Goal: Task Accomplishment & Management: Complete application form

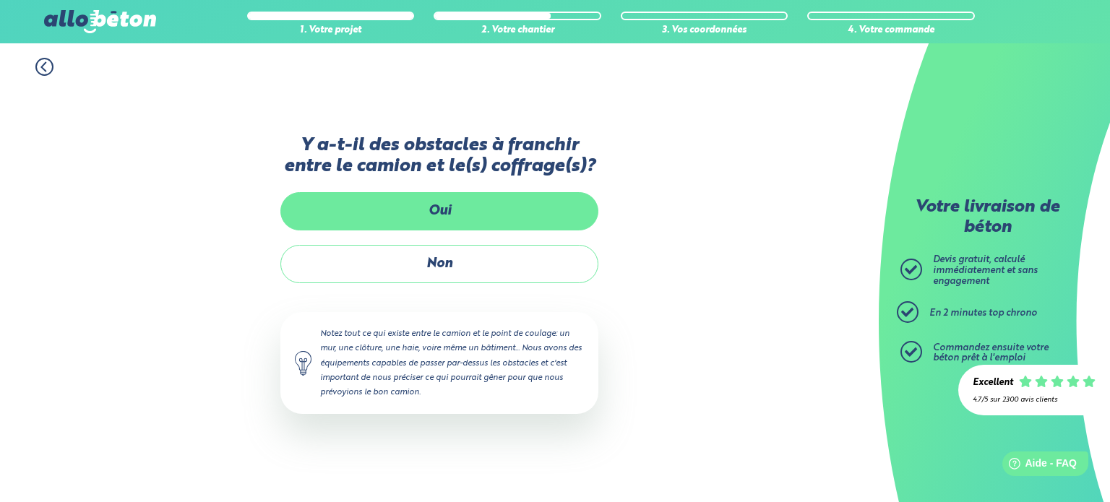
click at [393, 202] on label "Oui" at bounding box center [439, 211] width 318 height 38
click at [0, 0] on input "Oui" at bounding box center [0, 0] width 0 height 0
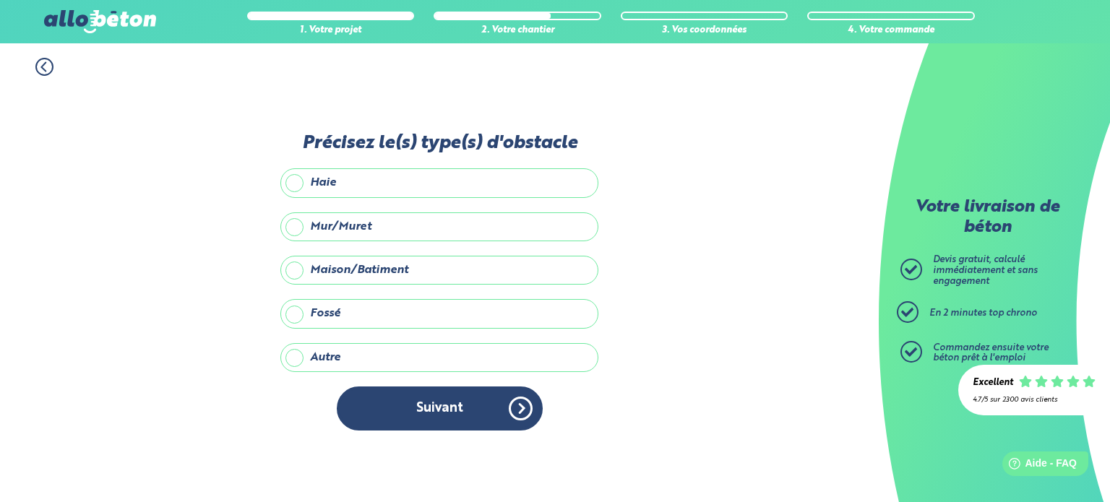
click at [300, 358] on label "Autre" at bounding box center [439, 357] width 318 height 29
click at [0, 0] on input "Autre" at bounding box center [0, 0] width 0 height 0
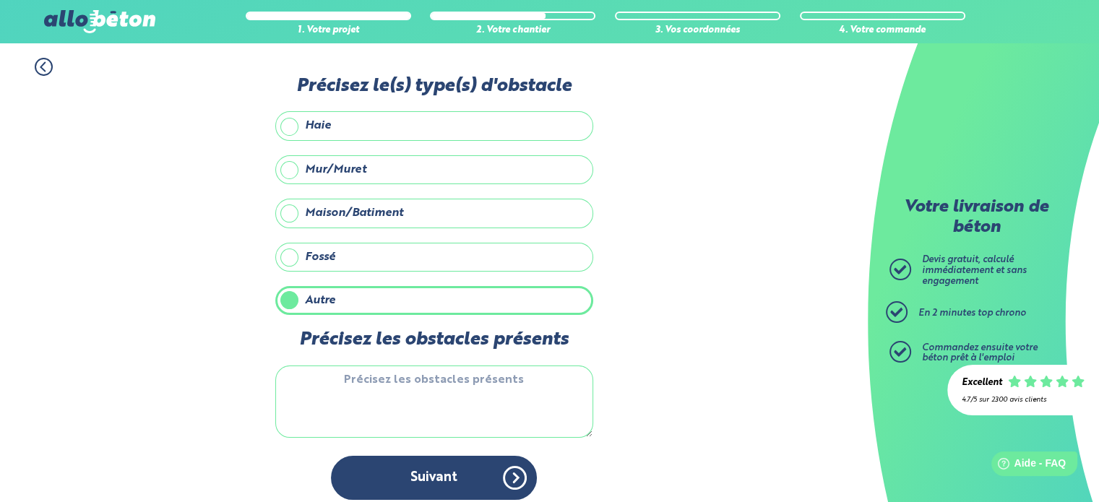
click at [317, 372] on textarea "Précisez les obstacles présents" at bounding box center [434, 402] width 318 height 72
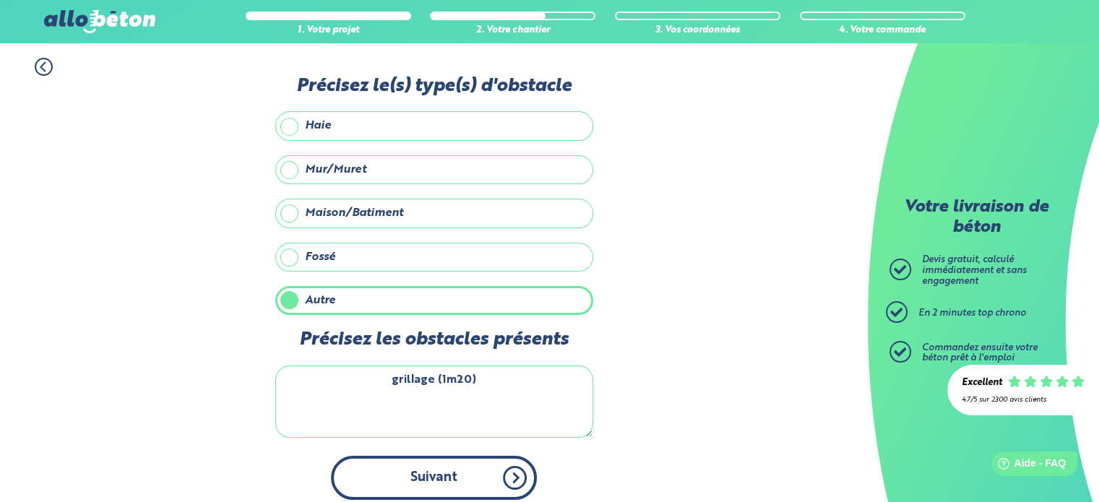
type textarea "grillage (1m20)"
click at [461, 474] on button "Suivant" at bounding box center [434, 478] width 206 height 44
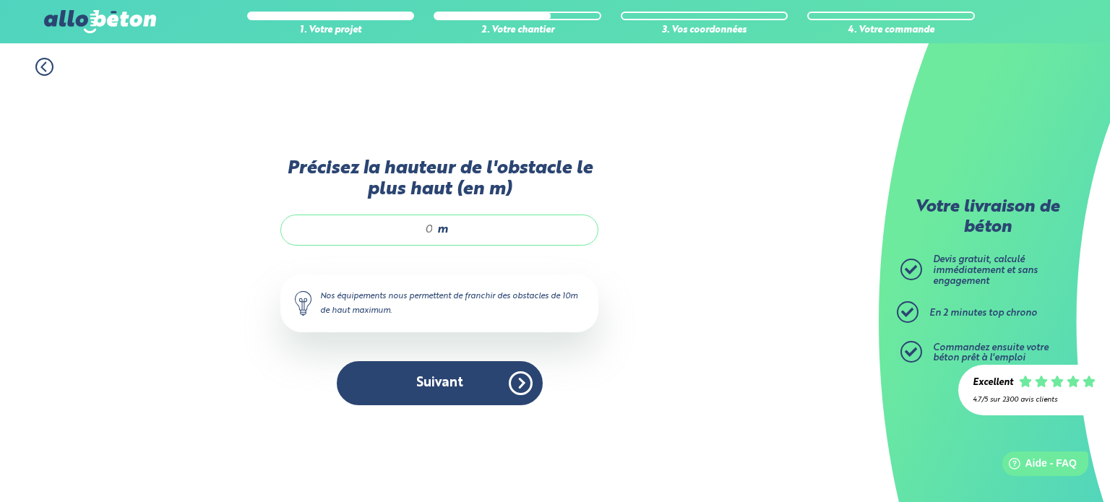
click at [431, 231] on input "Précisez la hauteur de l'obstacle le plus haut (en m)" at bounding box center [365, 230] width 138 height 14
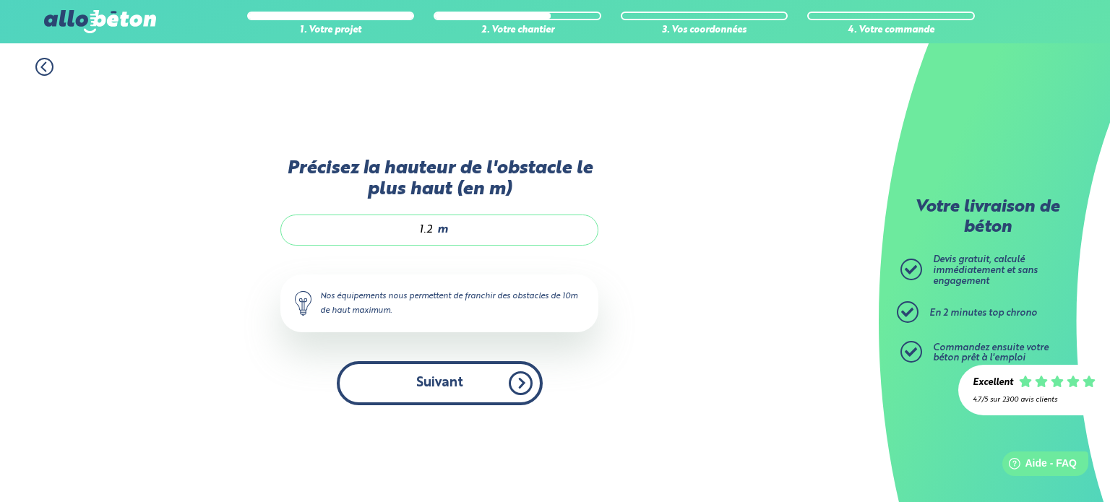
type input "1.2"
click at [439, 382] on button "Suivant" at bounding box center [440, 383] width 206 height 44
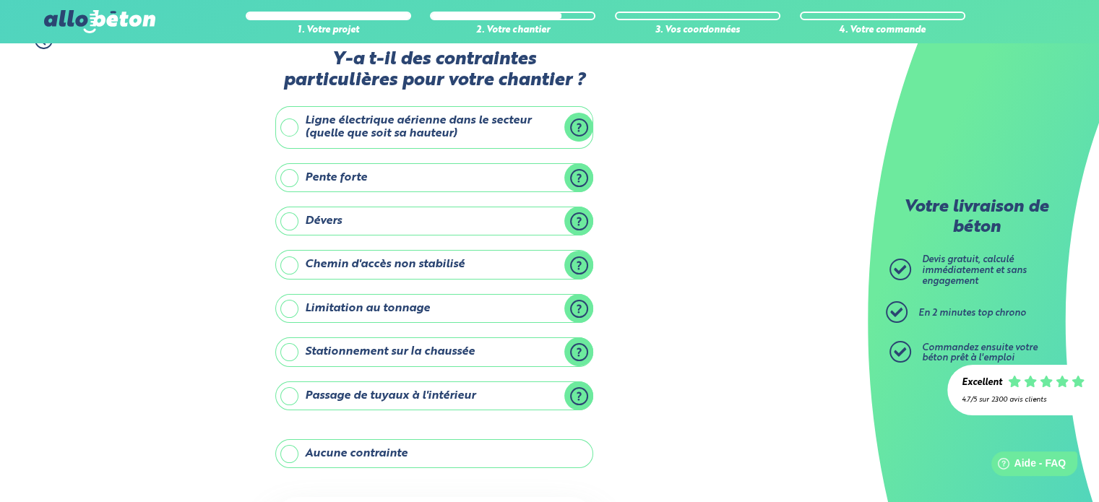
scroll to position [17, 0]
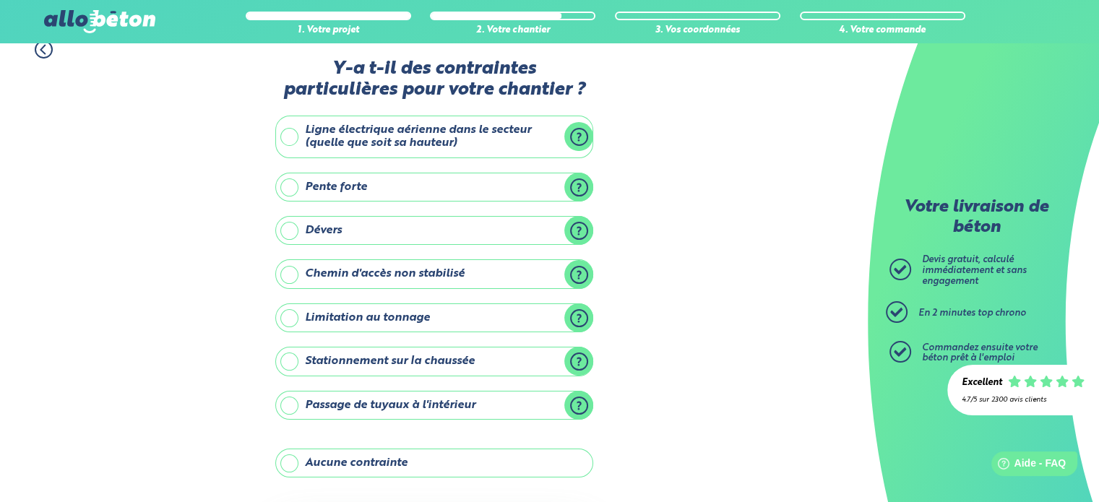
click at [292, 138] on label "Ligne électrique aérienne dans le secteur (quelle que soit sa hauteur)" at bounding box center [434, 137] width 318 height 43
click at [0, 0] on input "Ligne électrique aérienne dans le secteur (quelle que soit sa hauteur)" at bounding box center [0, 0] width 0 height 0
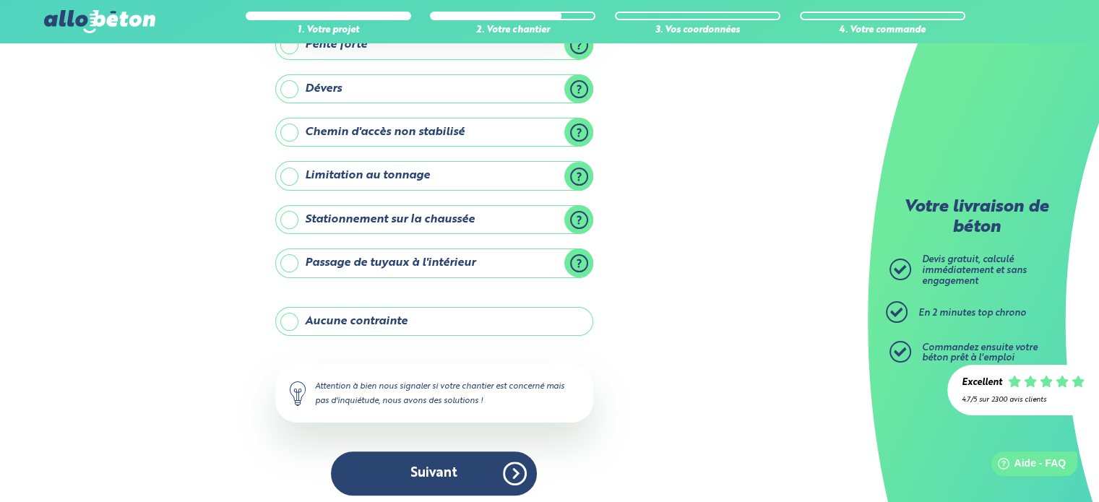
scroll to position [266, 0]
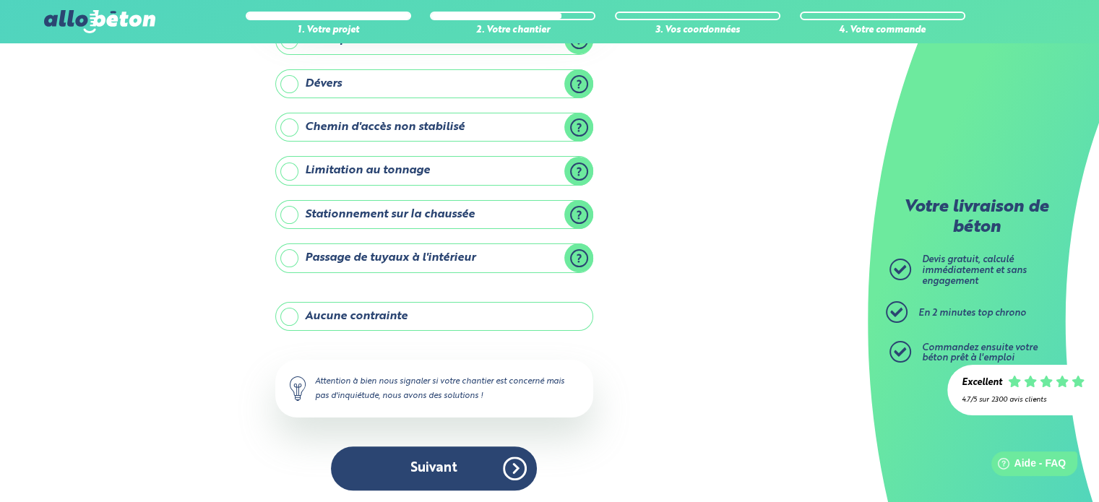
click at [284, 212] on label "Stationnement sur la chaussée" at bounding box center [434, 214] width 318 height 29
click at [0, 0] on input "Stationnement sur la chaussée" at bounding box center [0, 0] width 0 height 0
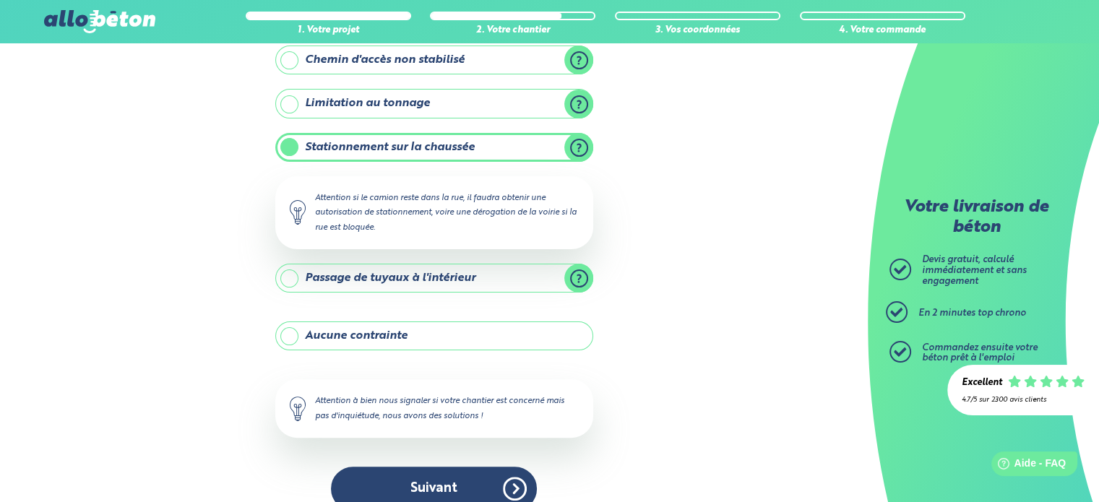
scroll to position [353, 0]
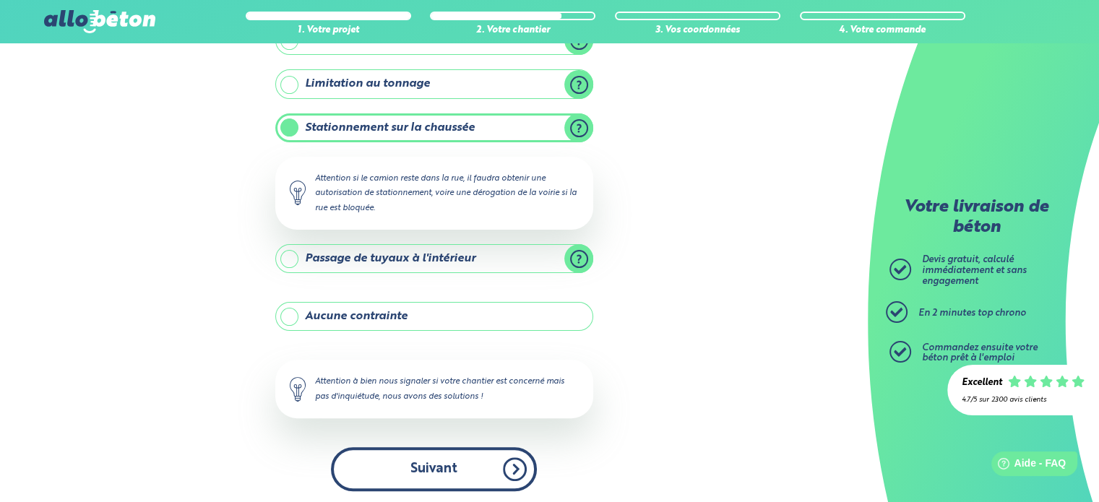
click at [421, 465] on button "Suivant" at bounding box center [434, 469] width 206 height 44
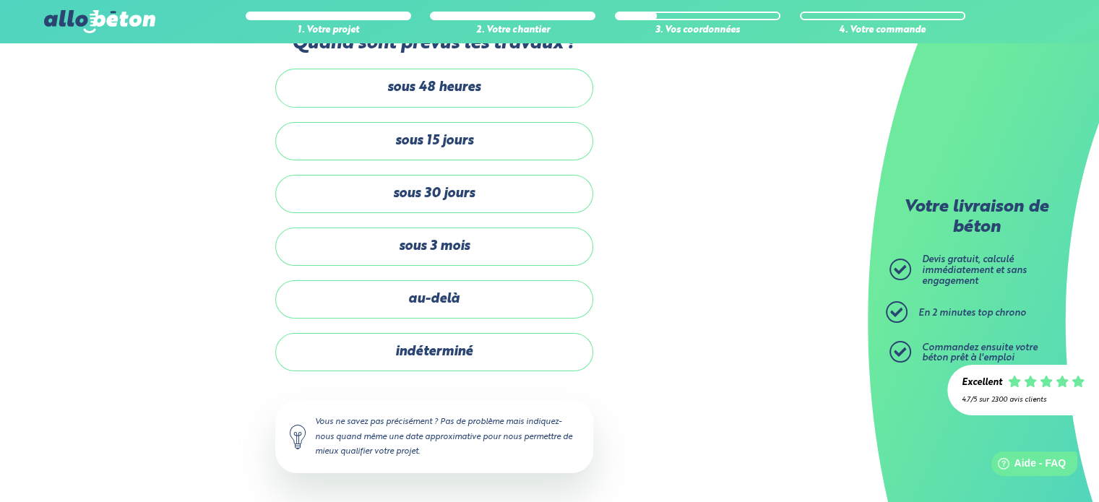
scroll to position [40, 0]
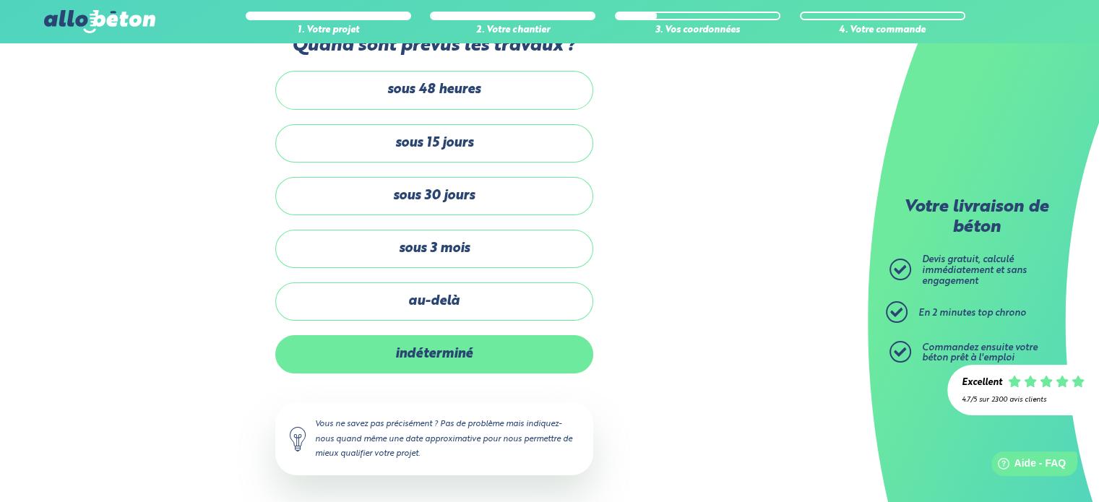
click at [444, 351] on label "indéterminé" at bounding box center [434, 354] width 318 height 38
click at [0, 0] on input "indéterminé" at bounding box center [0, 0] width 0 height 0
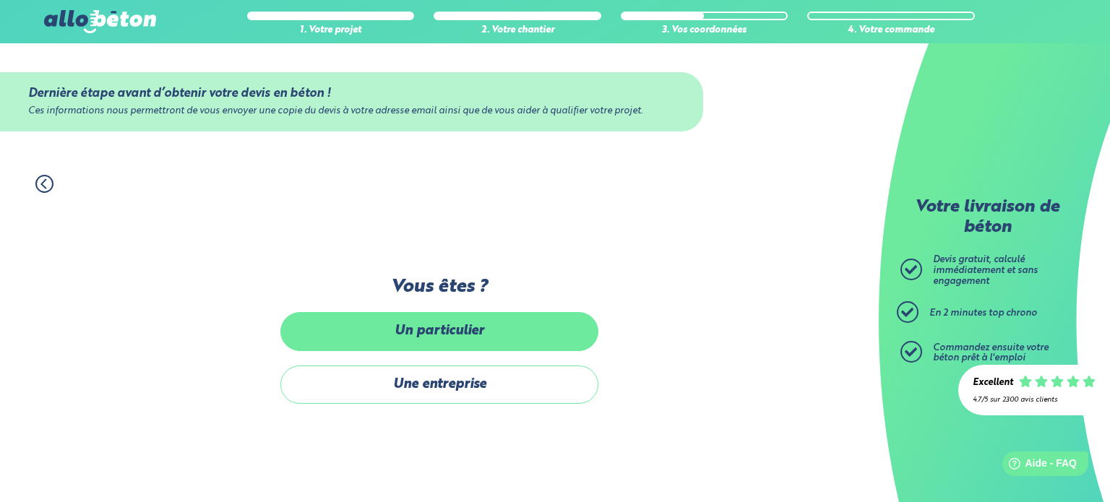
click at [419, 327] on label "Un particulier" at bounding box center [439, 331] width 318 height 38
click at [0, 0] on input "Un particulier" at bounding box center [0, 0] width 0 height 0
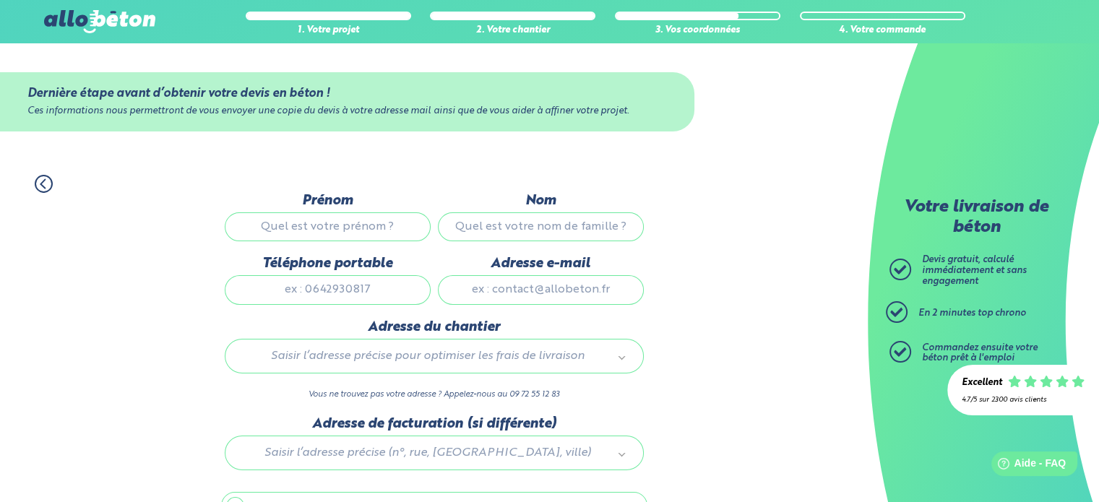
click at [364, 223] on input "Prénom" at bounding box center [328, 226] width 206 height 29
type input "Nicolas"
click at [491, 231] on input "Nom" at bounding box center [541, 226] width 206 height 29
type input "COUCHOT"
type input "0661597178"
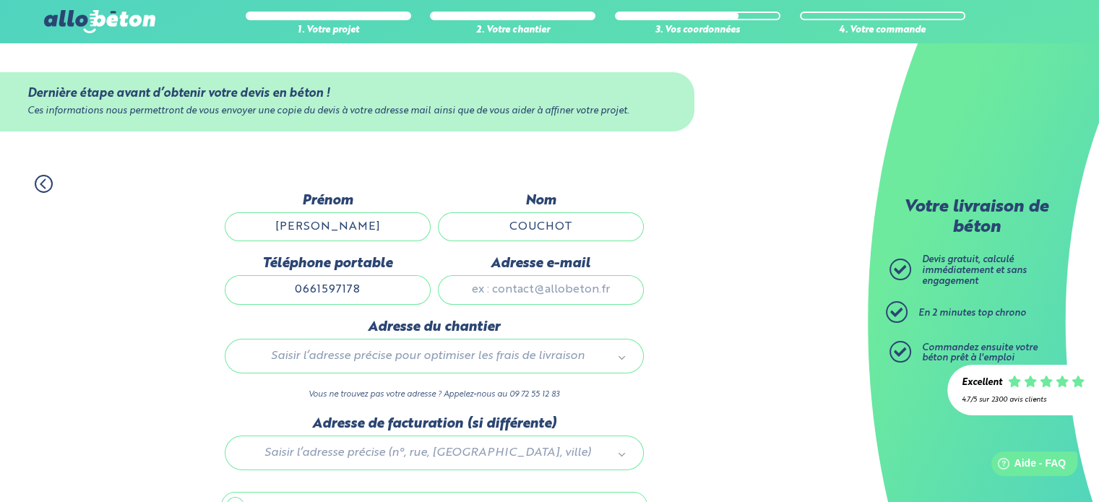
type input "26 grande rue"
drag, startPoint x: 397, startPoint y: 291, endPoint x: 252, endPoint y: 301, distance: 144.9
click at [252, 301] on input "0661597178" at bounding box center [328, 289] width 206 height 29
click at [309, 288] on input "06752824" at bounding box center [328, 289] width 206 height 29
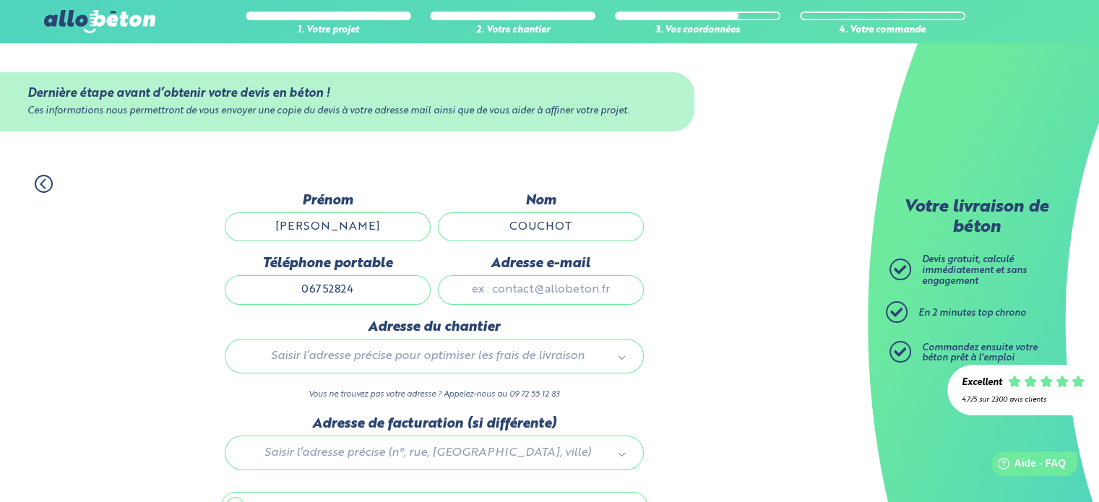
click at [316, 288] on input "06752824" at bounding box center [328, 289] width 206 height 29
type input "0607752824"
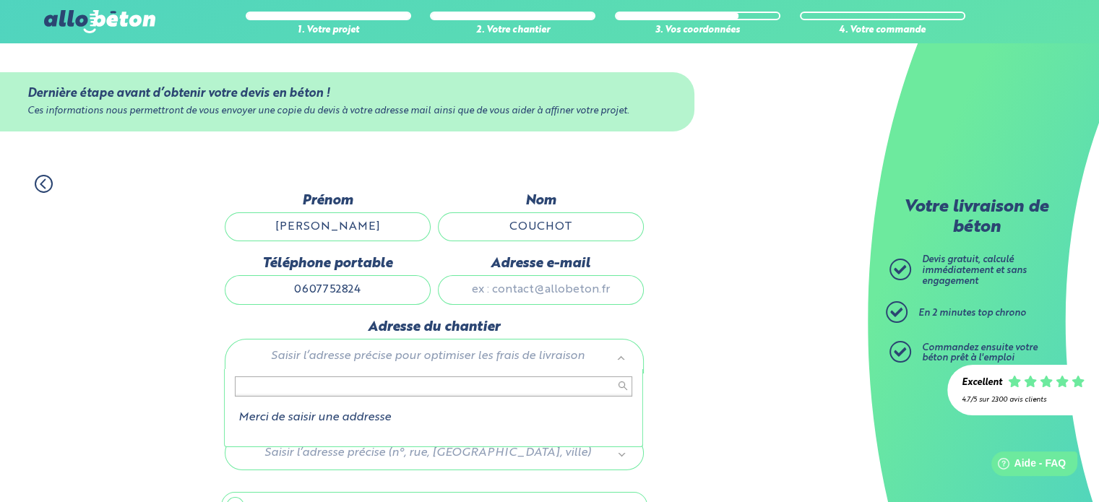
scroll to position [0, 0]
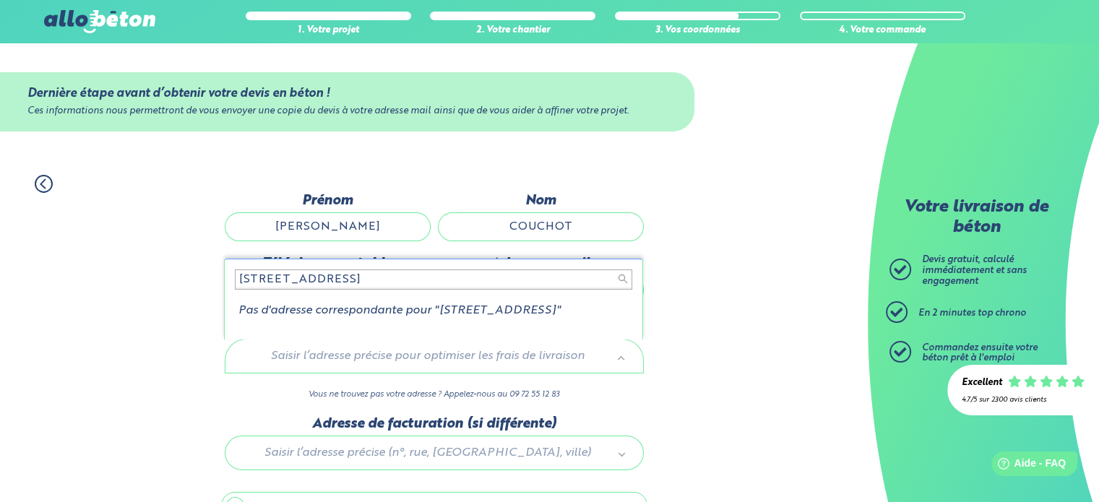
drag, startPoint x: 384, startPoint y: 278, endPoint x: 328, endPoint y: 282, distance: 56.5
click at [328, 282] on input "26, Grande rue 54330 Hou" at bounding box center [433, 280] width 397 height 20
click at [373, 283] on input "26, Grande rue 54330 Hou" at bounding box center [433, 280] width 397 height 20
click at [391, 283] on input "26, Grande rue 54330 Hou" at bounding box center [433, 280] width 397 height 20
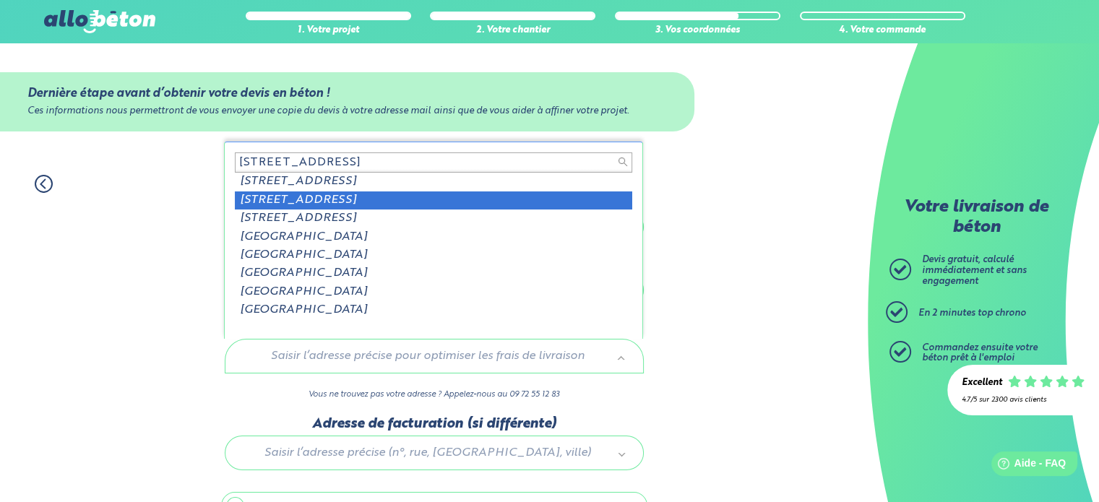
type input "26, Grande rue 54330"
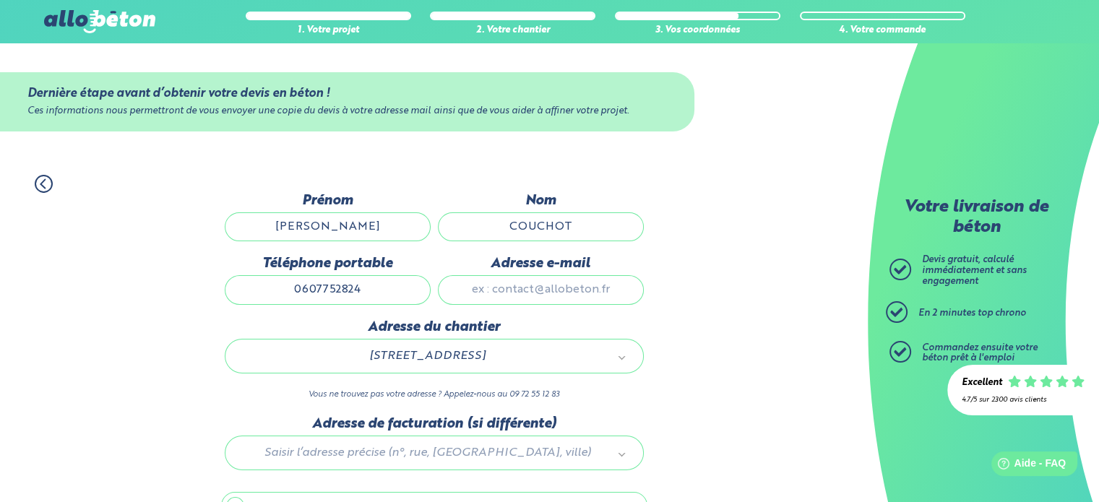
click at [509, 292] on input "Adresse e-mail" at bounding box center [541, 289] width 206 height 29
type input "couchotnicolas@gmail.com"
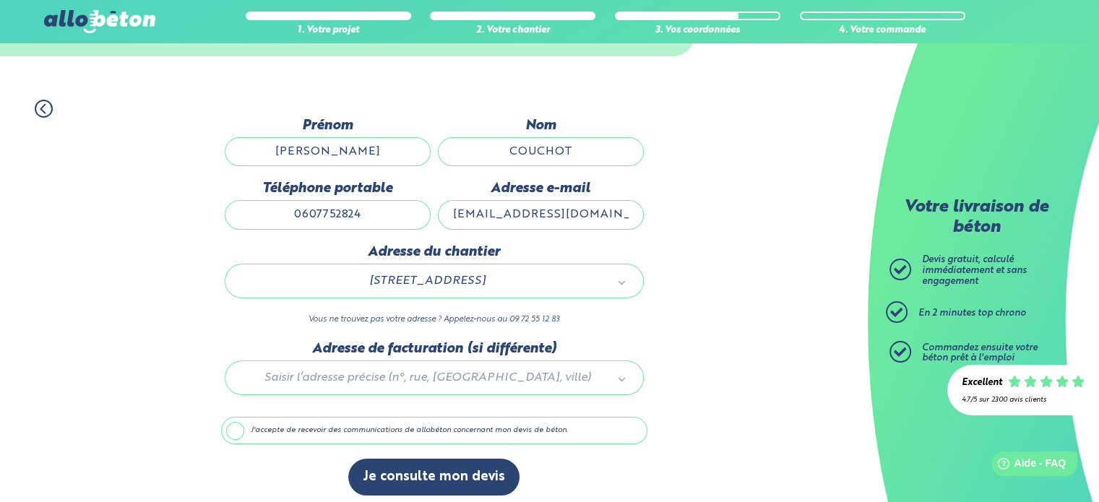
scroll to position [81, 0]
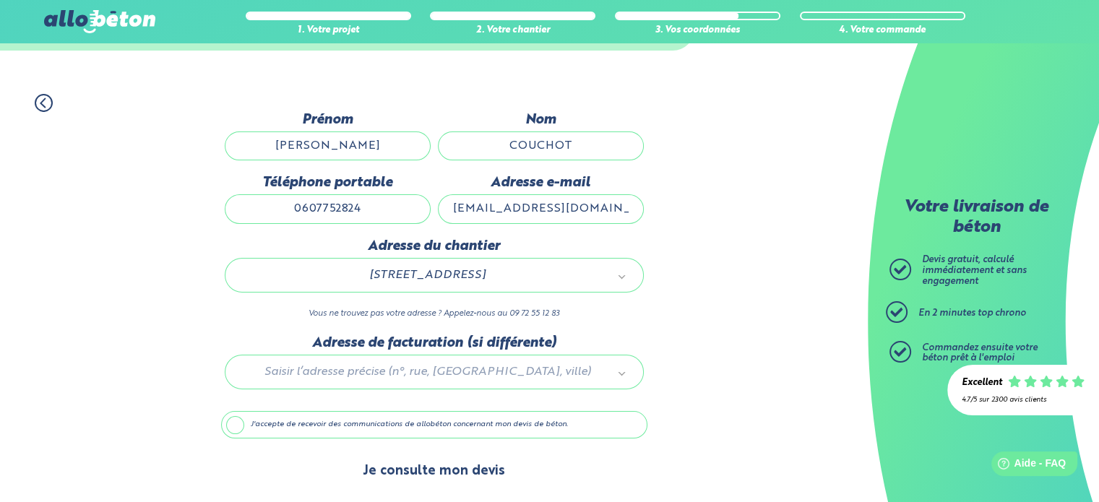
click at [431, 470] on button "Je consulte mon devis" at bounding box center [433, 471] width 171 height 37
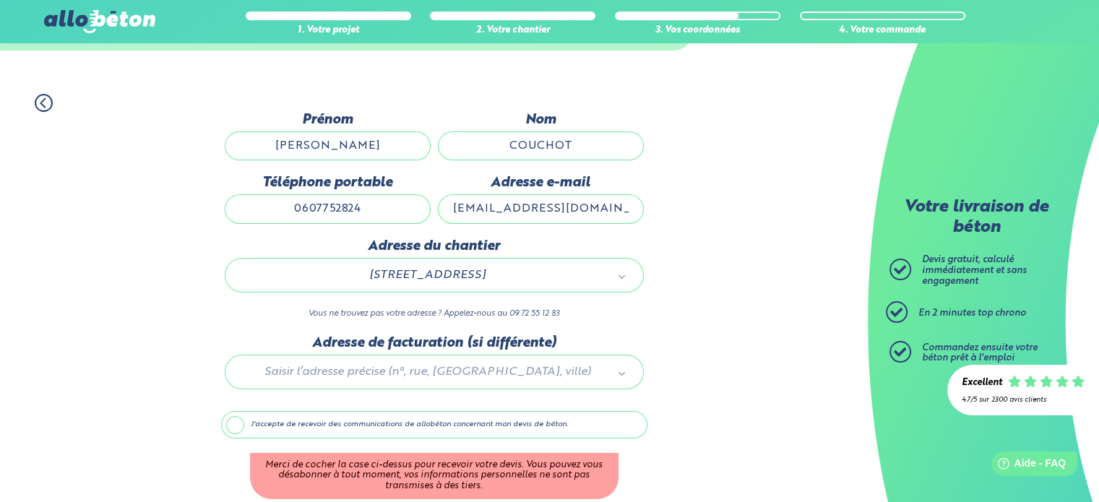
click at [238, 419] on label "J'accepte de recevoir des communications de allobéton concernant mon devis de b…" at bounding box center [434, 424] width 426 height 27
click at [0, 0] on input "J'accepte de recevoir des communications de allobéton concernant mon devis de b…" at bounding box center [0, 0] width 0 height 0
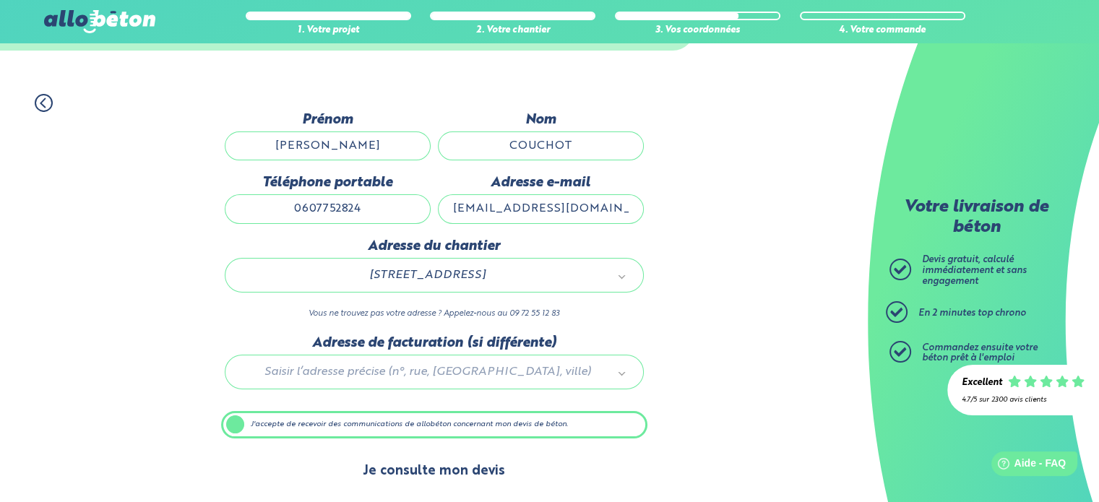
click at [431, 459] on button "Je consulte mon devis" at bounding box center [433, 471] width 171 height 37
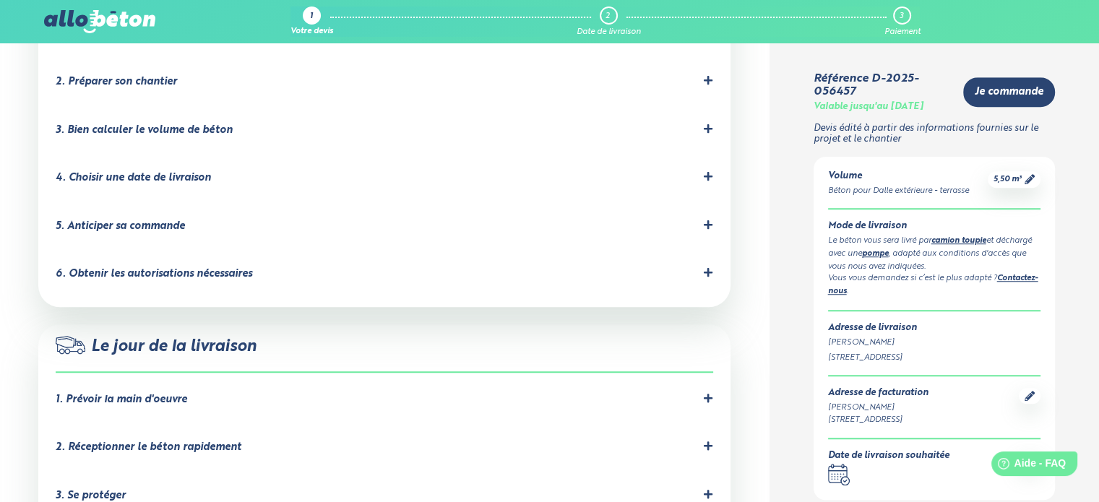
scroll to position [1069, 0]
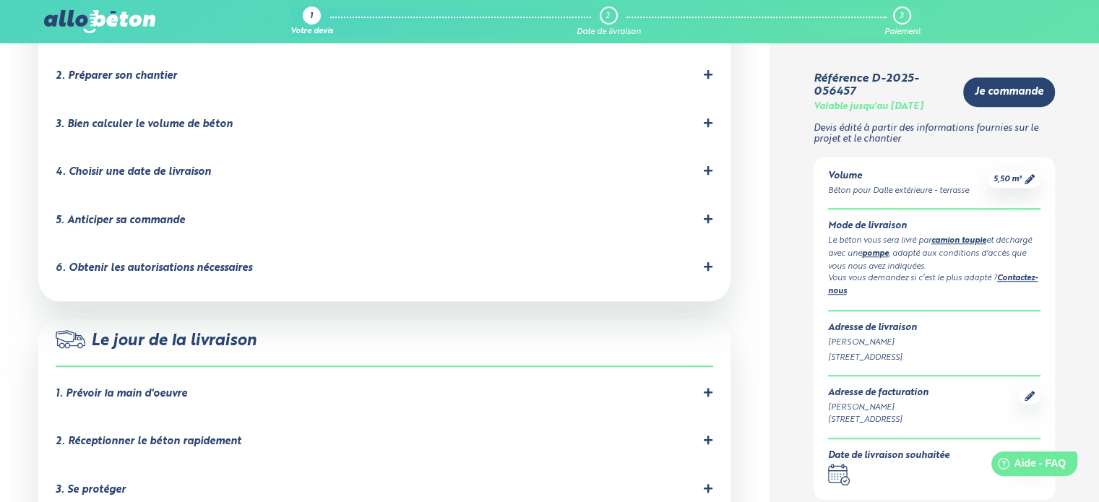
click at [712, 387] on icon at bounding box center [708, 392] width 10 height 10
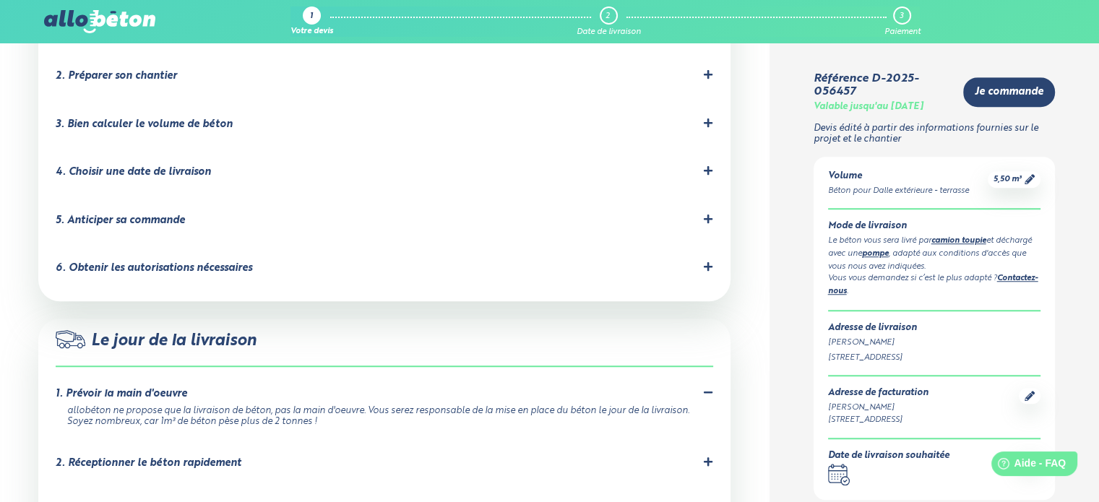
click at [706, 457] on icon at bounding box center [708, 462] width 10 height 10
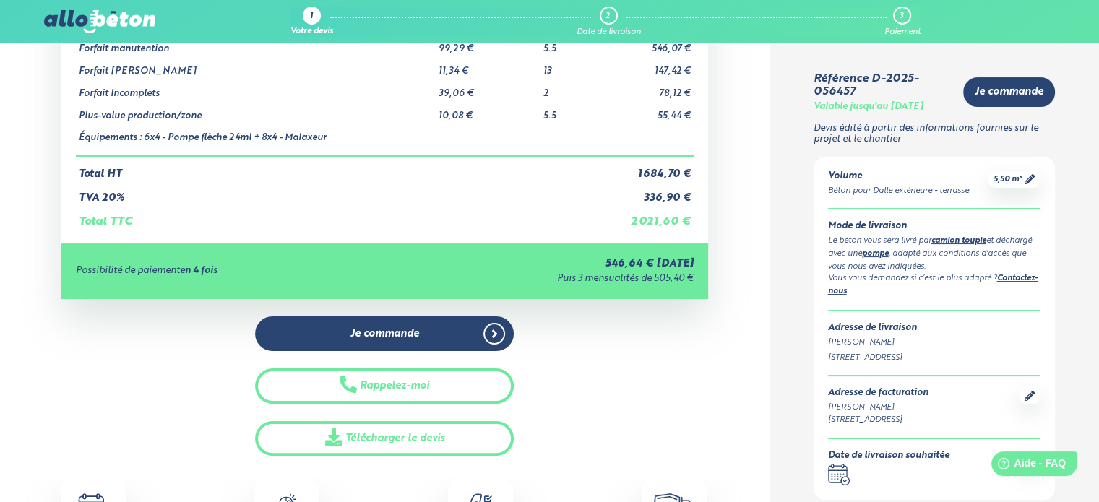
scroll to position [0, 0]
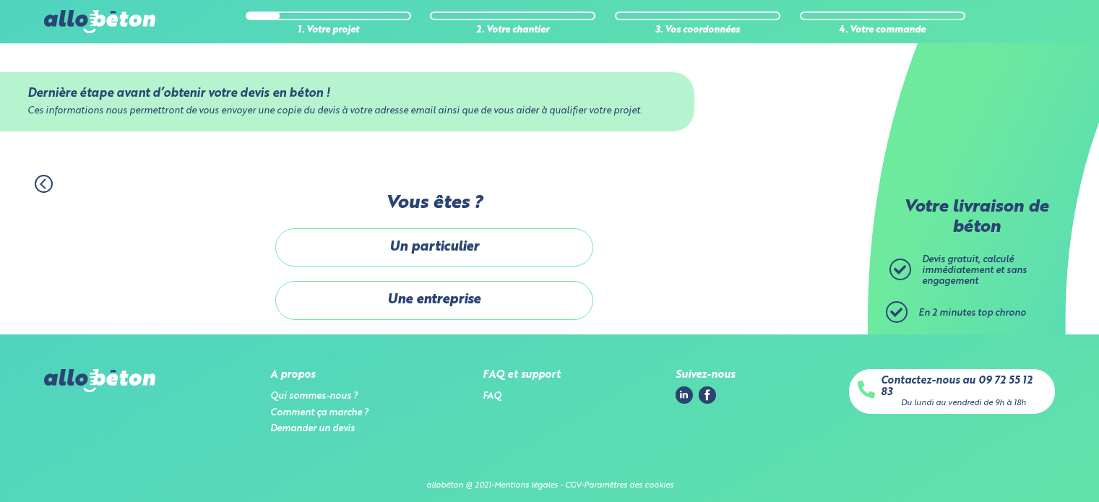
scroll to position [11, 0]
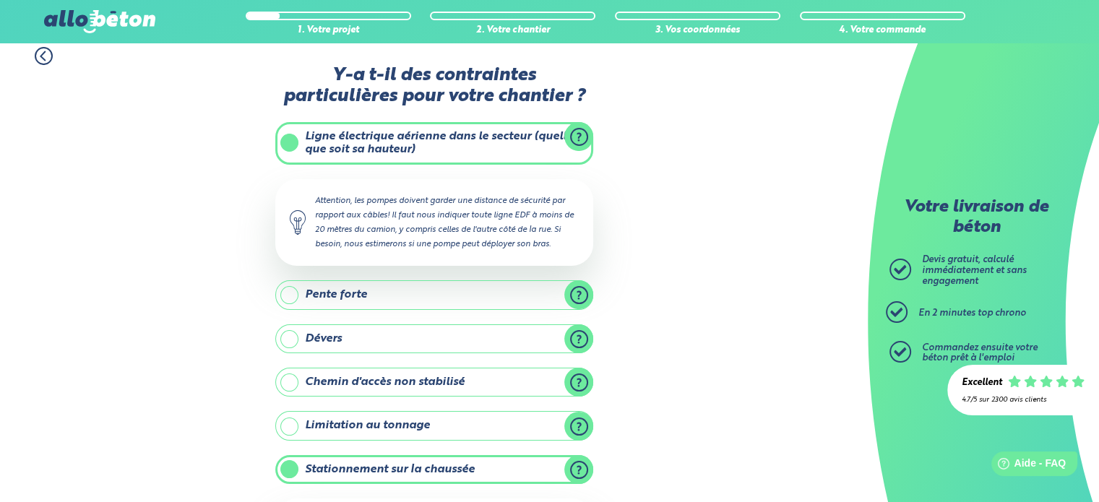
scroll to position [353, 0]
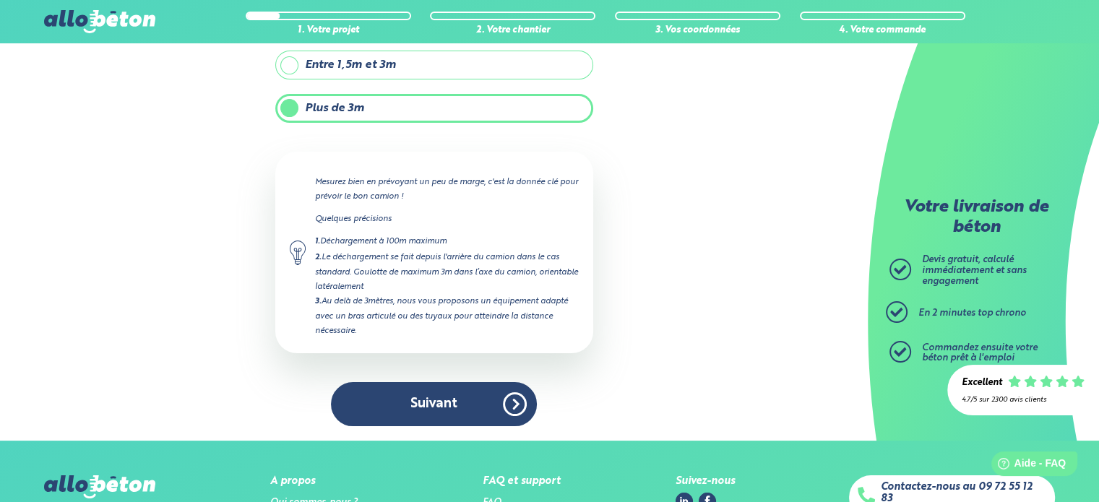
scroll to position [173, 0]
